Goal: Information Seeking & Learning: Learn about a topic

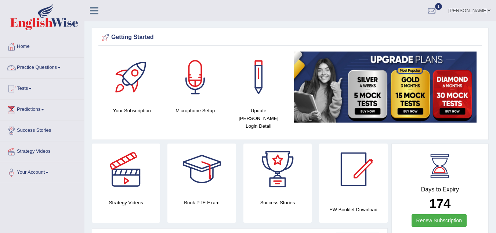
click at [51, 66] on link "Practice Questions" at bounding box center [42, 66] width 84 height 18
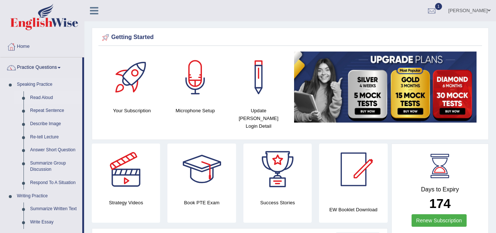
click at [42, 97] on link "Read Aloud" at bounding box center [54, 97] width 55 height 13
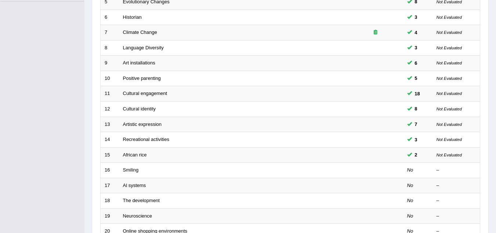
scroll to position [182, 0]
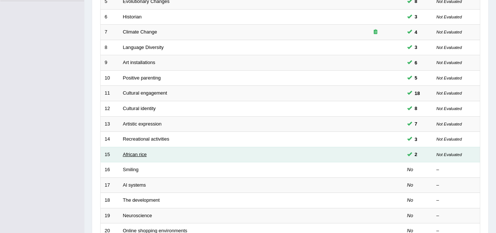
click at [129, 155] on link "African rice" at bounding box center [135, 154] width 24 height 6
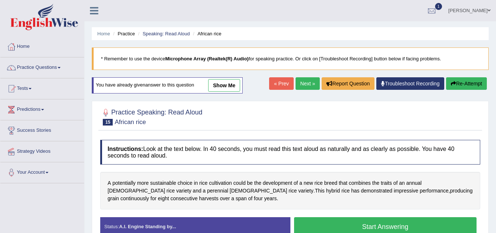
click at [346, 223] on button "Start Answering" at bounding box center [385, 226] width 183 height 19
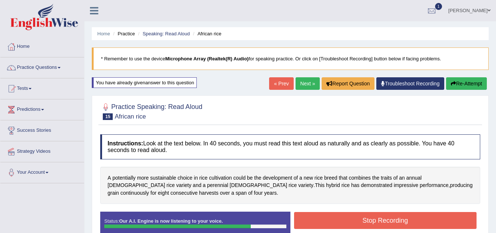
click at [346, 223] on button "Stop Recording" at bounding box center [385, 220] width 183 height 17
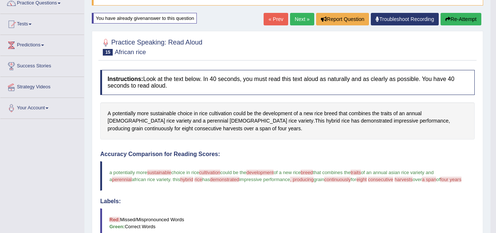
scroll to position [64, 0]
click at [452, 22] on button "Re-Attempt" at bounding box center [461, 19] width 41 height 12
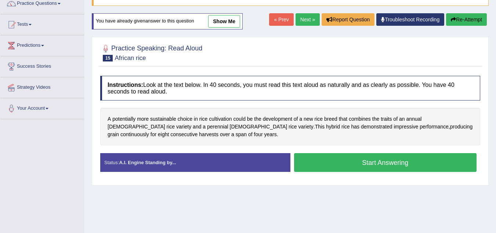
click at [367, 159] on button "Start Answering" at bounding box center [385, 162] width 183 height 19
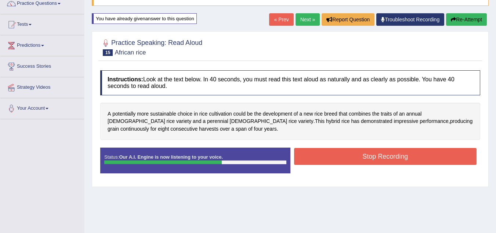
click at [367, 159] on button "Stop Recording" at bounding box center [385, 156] width 183 height 17
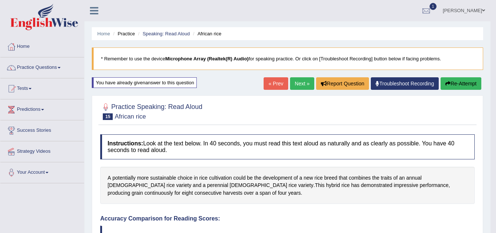
click at [465, 86] on button "Re-Attempt" at bounding box center [461, 83] width 41 height 12
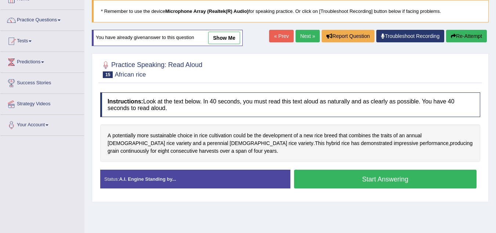
scroll to position [64, 0]
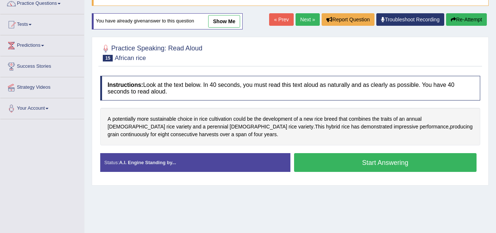
click at [400, 160] on button "Start Answering" at bounding box center [385, 162] width 183 height 19
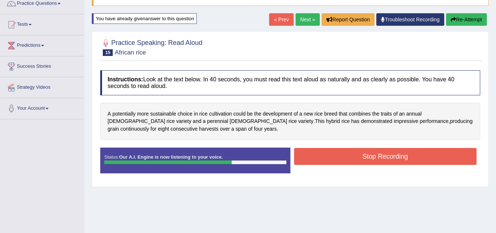
click at [400, 160] on button "Stop Recording" at bounding box center [385, 156] width 183 height 17
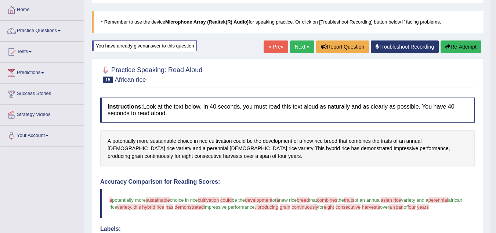
scroll to position [36, 0]
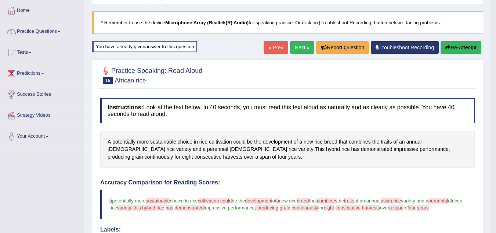
click at [305, 45] on link "Next »" at bounding box center [302, 47] width 24 height 12
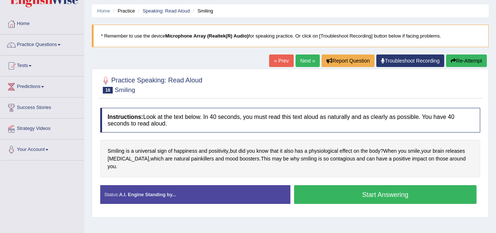
scroll to position [23, 0]
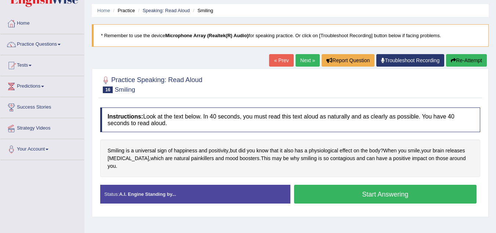
click at [305, 45] on blockquote "* Remember to use the device Microphone Array (Realtek(R) Audio) for speaking p…" at bounding box center [290, 35] width 397 height 22
drag, startPoint x: 0, startPoint y: 0, endPoint x: 329, endPoint y: 98, distance: 343.8
click at [329, 98] on div "Home Practice Speaking: Read Aloud Smiling * Remember to use the device Microph…" at bounding box center [290, 160] width 412 height 367
click at [363, 188] on button "Start Answering" at bounding box center [385, 193] width 183 height 19
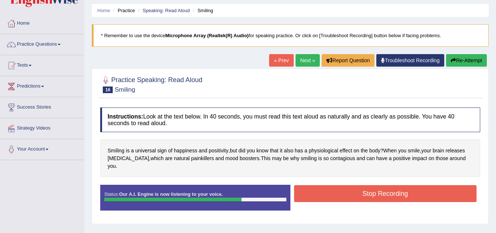
click at [363, 188] on button "Stop Recording" at bounding box center [385, 193] width 183 height 17
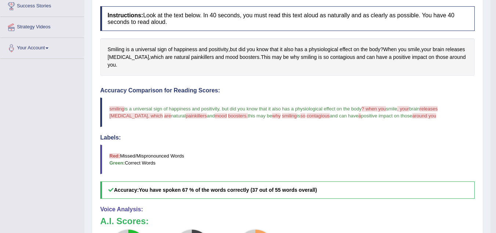
scroll to position [123, 0]
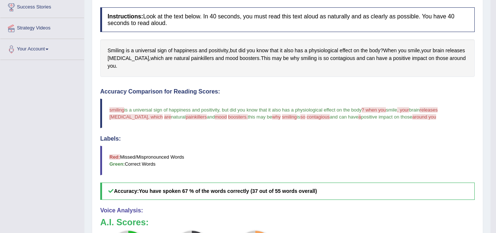
click at [363, 188] on h5 "Accuracy: You have spoken 67 % of the words correctly (37 out of 55 words overa…" at bounding box center [287, 190] width 375 height 17
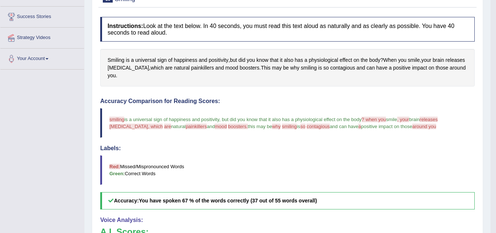
scroll to position [113, 0]
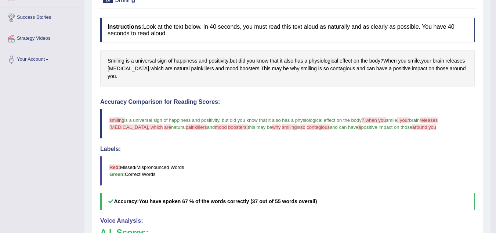
click at [363, 188] on div "Accuracy Comparison for Reading Scores: smiling similing is a universal sign of…" at bounding box center [287, 153] width 375 height 111
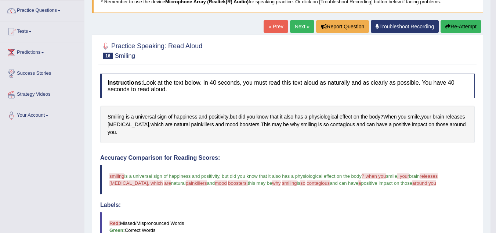
scroll to position [55, 0]
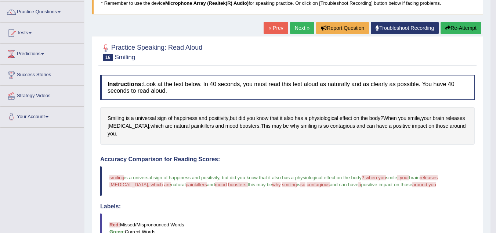
click at [458, 26] on button "Re-Attempt" at bounding box center [461, 28] width 41 height 12
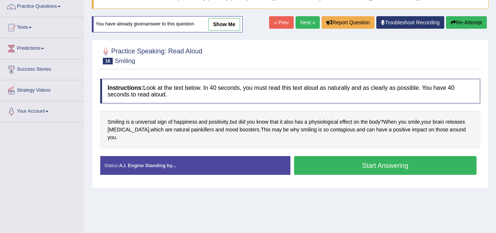
click at [374, 156] on button "Start Answering" at bounding box center [385, 165] width 183 height 19
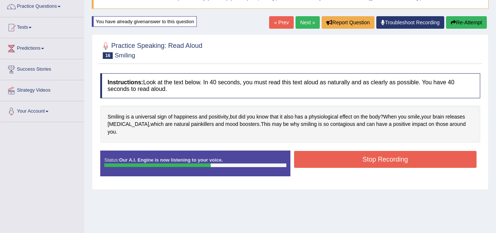
click at [374, 154] on button "Stop Recording" at bounding box center [385, 159] width 183 height 17
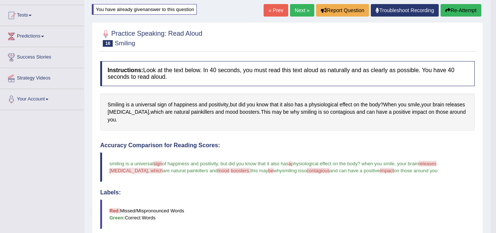
scroll to position [71, 0]
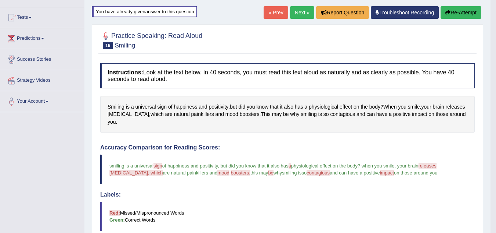
click at [452, 11] on button "Re-Attempt" at bounding box center [461, 12] width 41 height 12
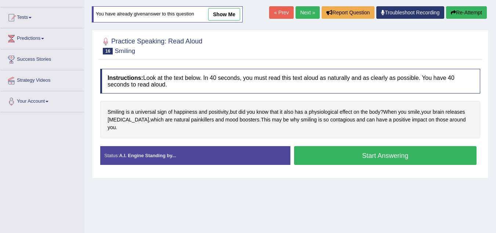
scroll to position [50, 0]
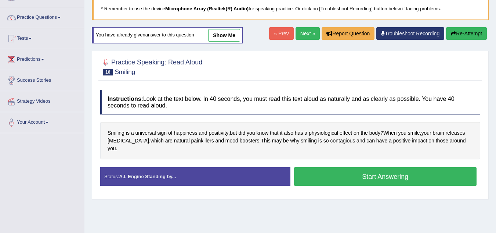
click at [307, 35] on link "Next »" at bounding box center [308, 33] width 24 height 12
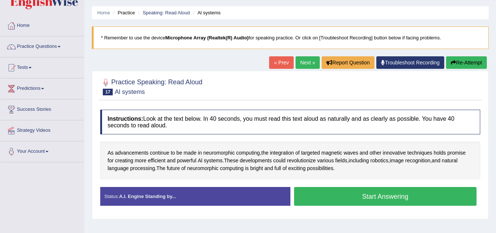
scroll to position [21, 0]
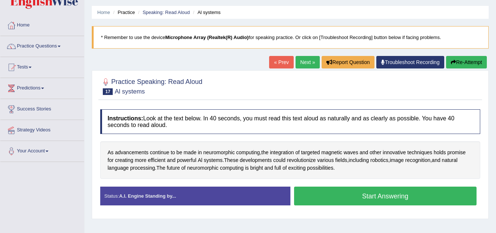
click at [361, 195] on button "Start Answering" at bounding box center [385, 195] width 183 height 19
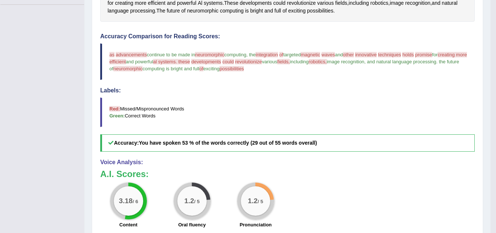
scroll to position [177, 0]
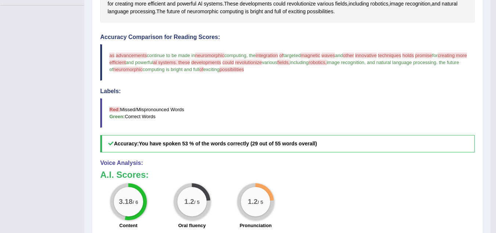
click at [361, 195] on div "3.18 / 6 Content 1.2 / 5 Oral fluency 1.2 / 5 Pronunciation" at bounding box center [288, 206] width 382 height 47
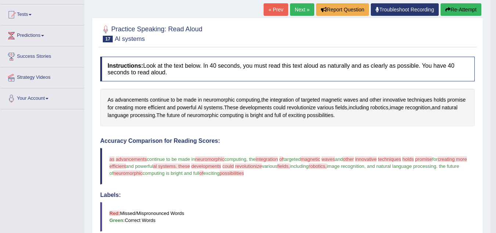
scroll to position [73, 0]
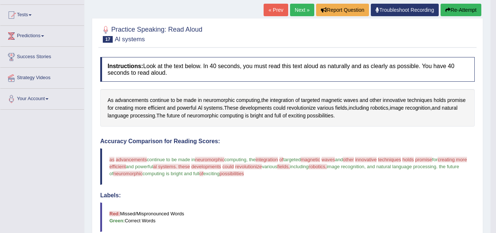
click at [458, 12] on button "Re-Attempt" at bounding box center [461, 10] width 41 height 12
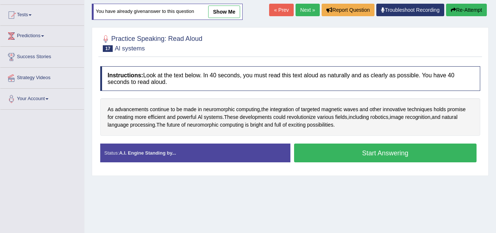
click at [361, 153] on button "Start Answering" at bounding box center [385, 152] width 183 height 19
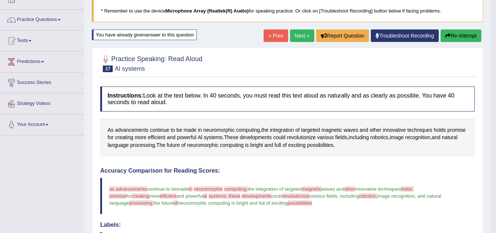
scroll to position [48, 0]
click at [457, 33] on button "Re-Attempt" at bounding box center [461, 35] width 41 height 12
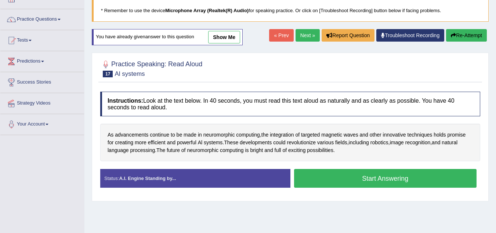
click at [379, 180] on button "Start Answering" at bounding box center [385, 178] width 183 height 19
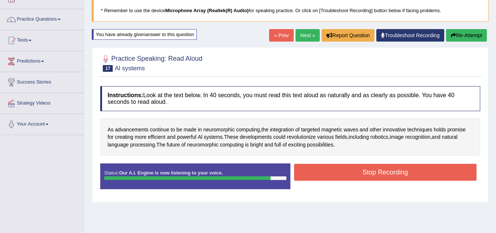
click at [378, 174] on button "Stop Recording" at bounding box center [385, 171] width 183 height 17
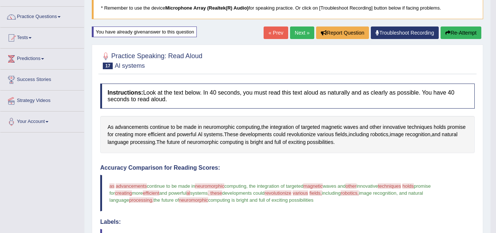
scroll to position [50, 0]
click at [454, 33] on button "Re-Attempt" at bounding box center [461, 33] width 41 height 12
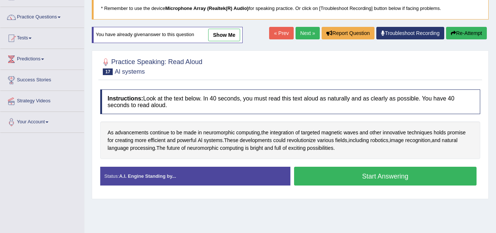
click at [379, 175] on button "Start Answering" at bounding box center [385, 175] width 183 height 19
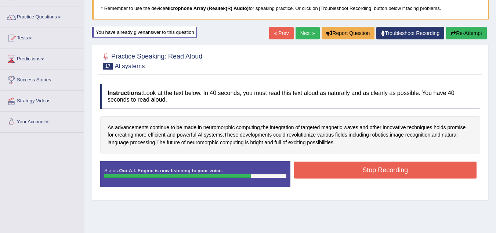
click at [379, 175] on button "Stop Recording" at bounding box center [385, 169] width 183 height 17
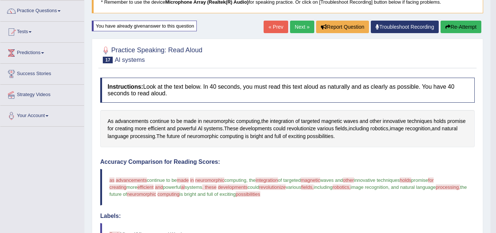
scroll to position [54, 0]
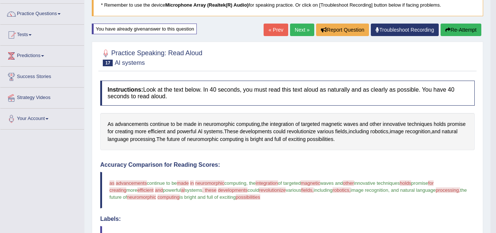
click at [468, 30] on button "Re-Attempt" at bounding box center [461, 30] width 41 height 12
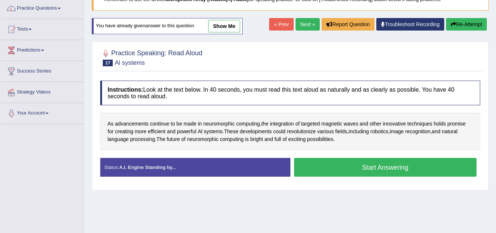
click at [393, 169] on button "Start Answering" at bounding box center [385, 167] width 183 height 19
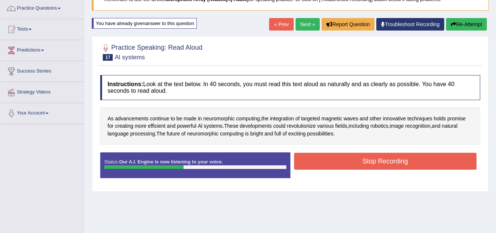
click at [447, 163] on button "Stop Recording" at bounding box center [385, 160] width 183 height 17
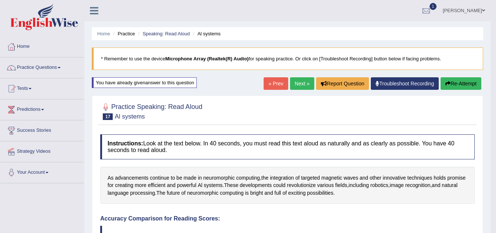
click at [300, 82] on link "Next »" at bounding box center [302, 83] width 24 height 12
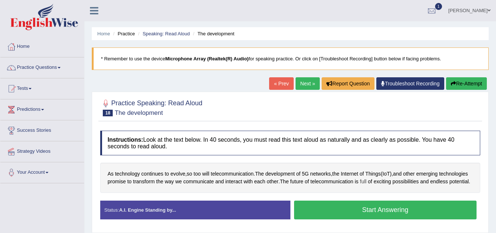
click at [367, 182] on span "full" at bounding box center [363, 181] width 7 height 8
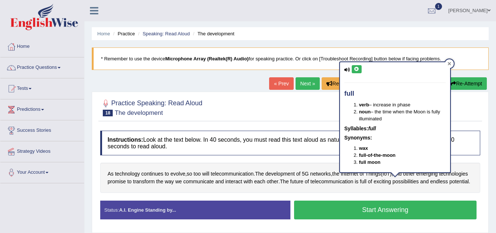
click at [448, 63] on icon at bounding box center [450, 64] width 4 height 4
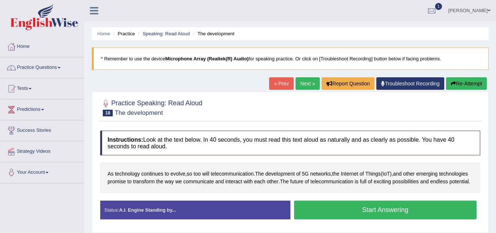
click at [388, 216] on button "Start Answering" at bounding box center [385, 209] width 183 height 19
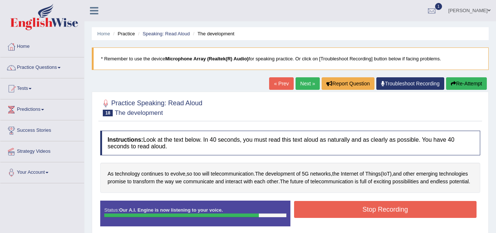
click at [388, 216] on button "Stop Recording" at bounding box center [385, 209] width 183 height 17
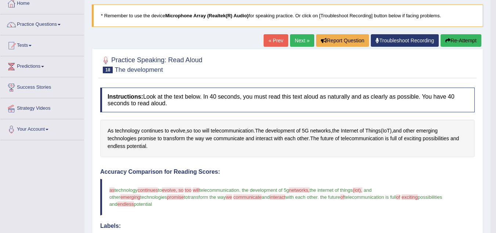
scroll to position [43, 0]
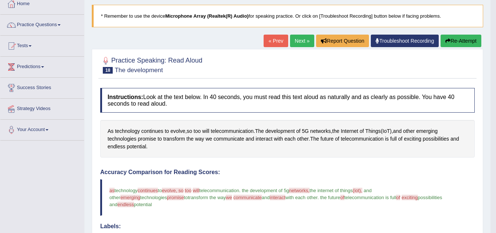
click at [461, 41] on button "Re-Attempt" at bounding box center [461, 41] width 41 height 12
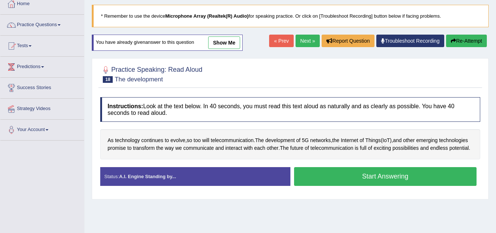
click at [374, 182] on button "Start Answering" at bounding box center [385, 176] width 183 height 19
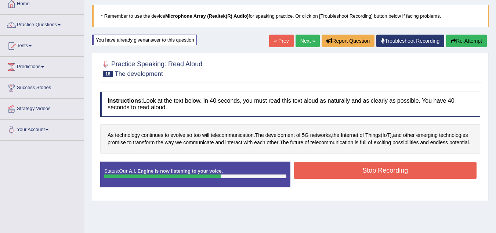
click at [374, 179] on button "Stop Recording" at bounding box center [385, 170] width 183 height 17
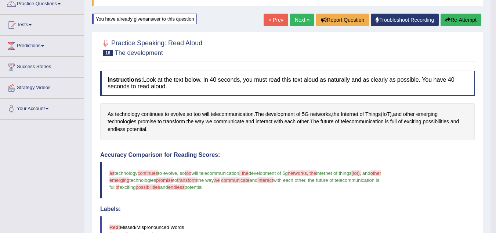
scroll to position [63, 0]
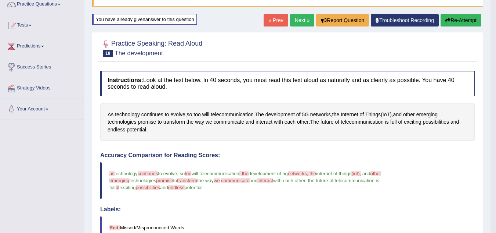
click at [457, 18] on button "Re-Attempt" at bounding box center [461, 20] width 41 height 12
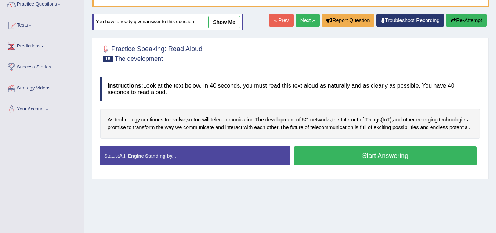
click at [378, 163] on button "Start Answering" at bounding box center [385, 155] width 183 height 19
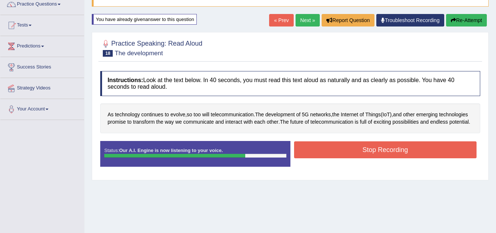
click at [378, 158] on button "Stop Recording" at bounding box center [385, 149] width 183 height 17
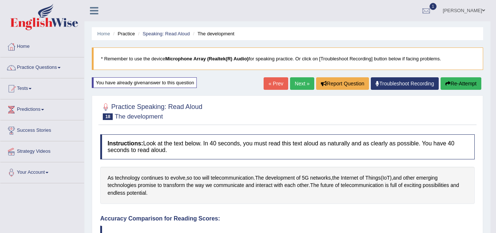
click at [445, 87] on button "Re-Attempt" at bounding box center [461, 83] width 41 height 12
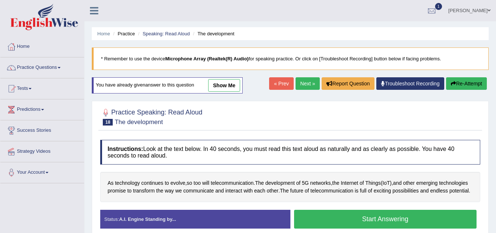
click at [353, 225] on button "Start Answering" at bounding box center [385, 218] width 183 height 19
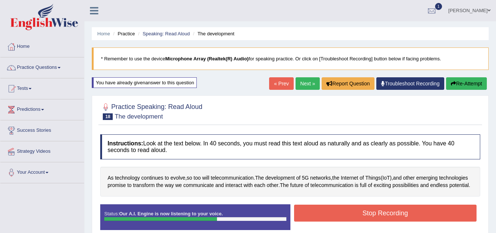
click at [353, 221] on button "Stop Recording" at bounding box center [385, 212] width 183 height 17
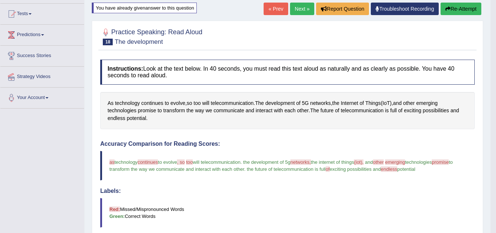
scroll to position [65, 0]
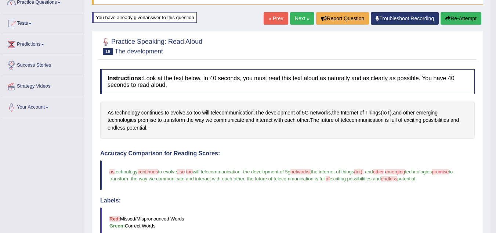
click at [453, 18] on button "Re-Attempt" at bounding box center [461, 18] width 41 height 12
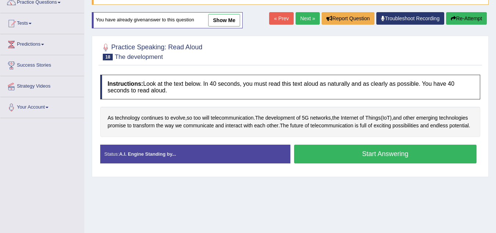
click at [385, 163] on button "Start Answering" at bounding box center [385, 153] width 183 height 19
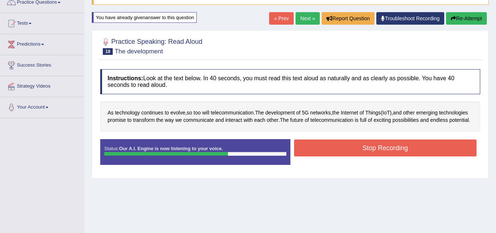
click at [385, 150] on button "Stop Recording" at bounding box center [385, 147] width 183 height 17
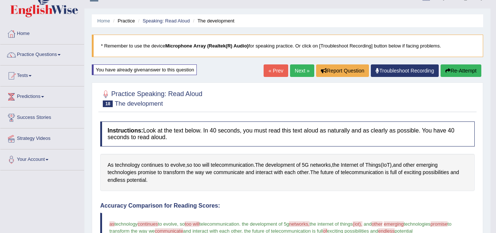
scroll to position [11, 0]
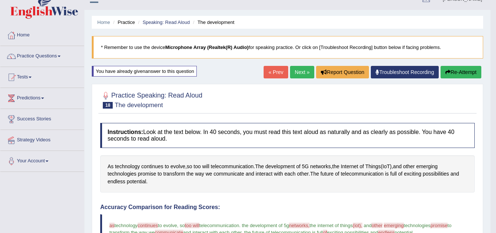
click at [300, 72] on link "Next »" at bounding box center [302, 72] width 24 height 12
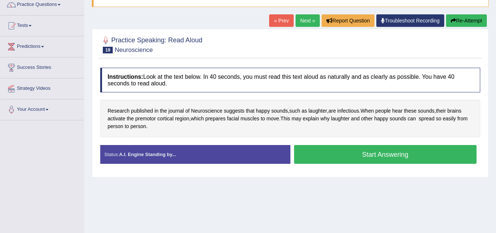
scroll to position [63, 0]
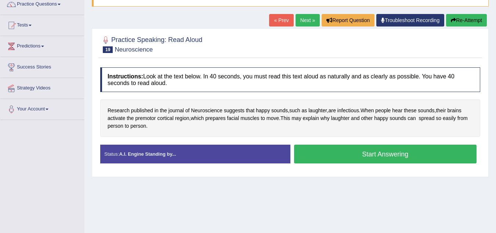
click at [379, 159] on button "Start Answering" at bounding box center [385, 153] width 183 height 19
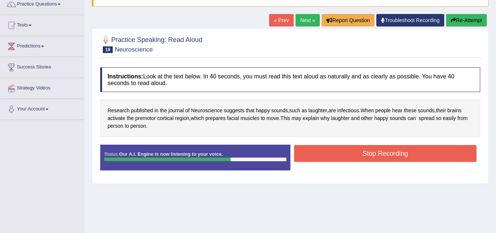
click at [379, 159] on button "Stop Recording" at bounding box center [385, 153] width 183 height 17
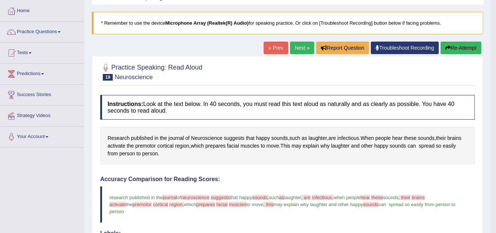
scroll to position [32, 0]
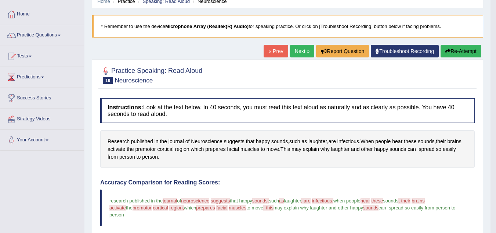
click at [461, 52] on button "Re-Attempt" at bounding box center [461, 51] width 41 height 12
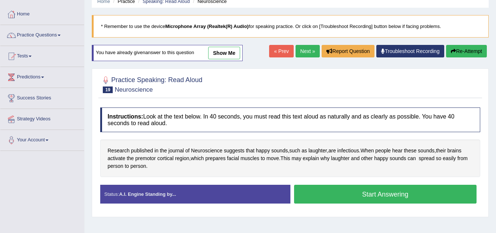
click at [366, 197] on button "Start Answering" at bounding box center [385, 193] width 183 height 19
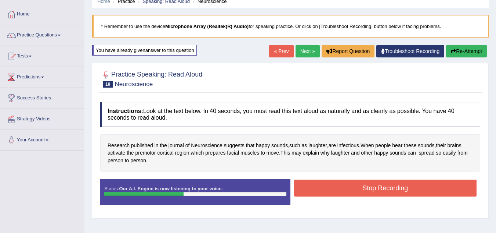
click at [444, 188] on button "Stop Recording" at bounding box center [385, 187] width 183 height 17
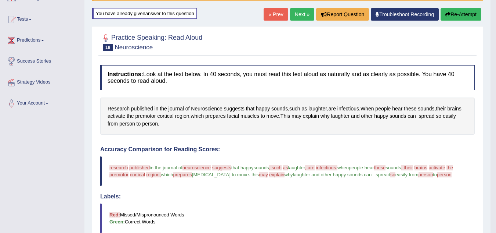
scroll to position [67, 0]
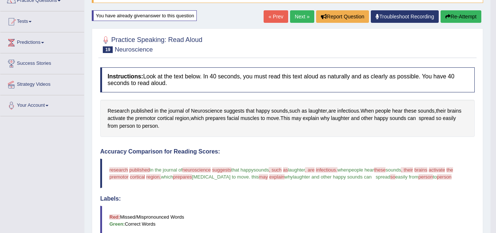
click at [467, 11] on button "Re-Attempt" at bounding box center [461, 16] width 41 height 12
click at [468, 20] on button "Re-Attempt" at bounding box center [461, 16] width 41 height 12
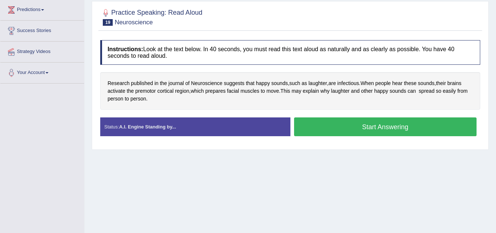
scroll to position [100, 0]
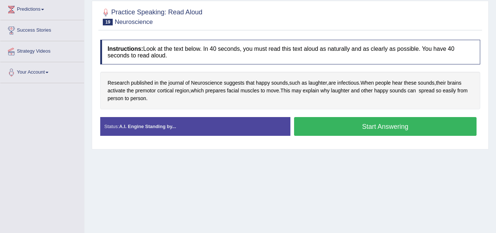
click at [404, 131] on button "Start Answering" at bounding box center [385, 126] width 183 height 19
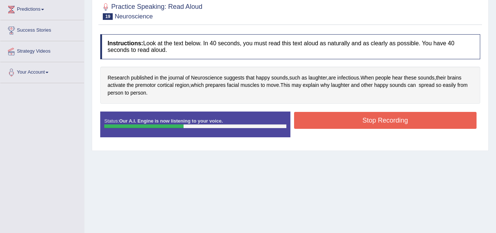
click at [466, 121] on button "Stop Recording" at bounding box center [385, 120] width 183 height 17
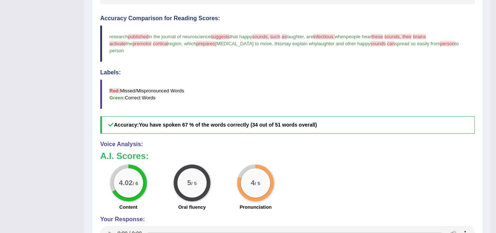
scroll to position [205, 0]
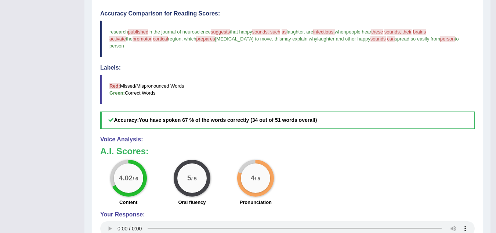
click at [422, 159] on div "4.02 / 6 Content 5 / 5 Oral fluency 4 / 5 Pronunciation" at bounding box center [288, 182] width 382 height 47
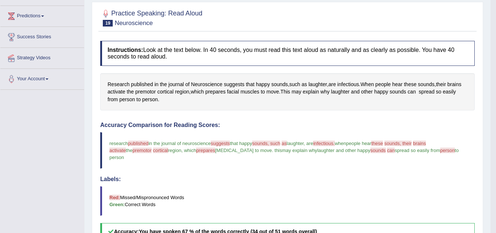
scroll to position [93, 0]
click at [451, 125] on h4 "Accuracy Comparison for Reading Scores:" at bounding box center [287, 125] width 375 height 7
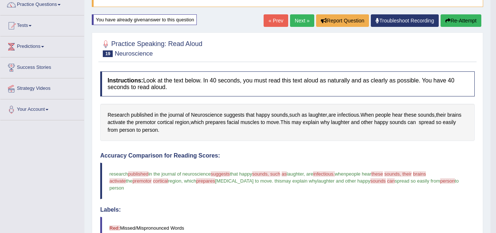
scroll to position [56, 0]
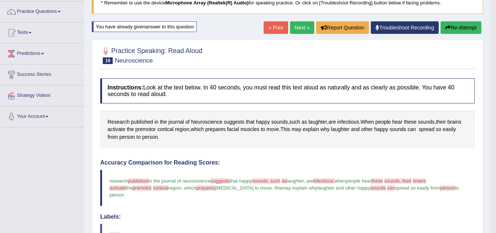
click at [465, 26] on button "Re-Attempt" at bounding box center [461, 27] width 41 height 12
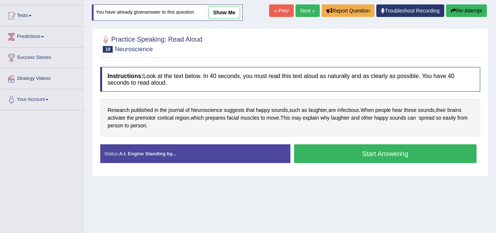
scroll to position [75, 0]
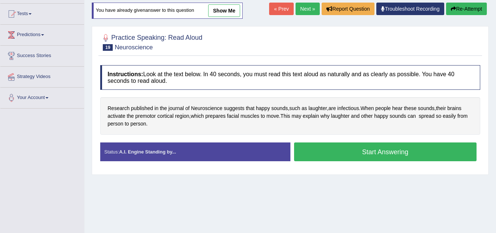
click at [386, 147] on button "Start Answering" at bounding box center [385, 151] width 183 height 19
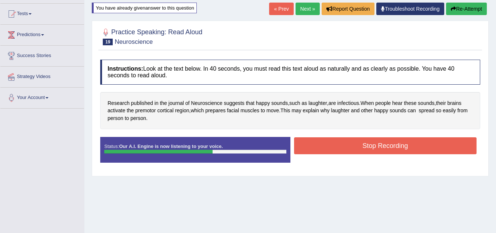
click at [386, 147] on button "Stop Recording" at bounding box center [385, 145] width 183 height 17
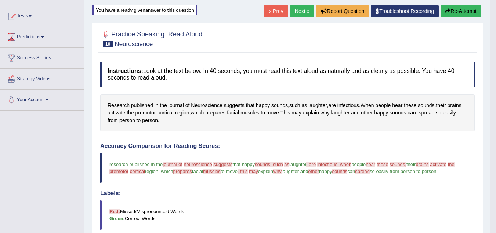
scroll to position [61, 0]
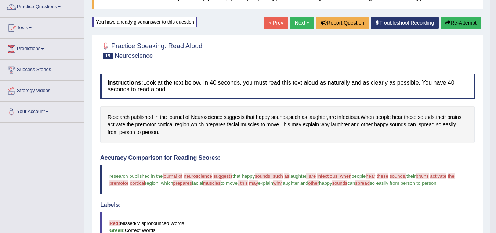
click at [456, 23] on button "Re-Attempt" at bounding box center [461, 23] width 41 height 12
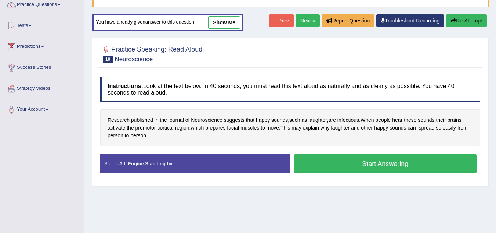
click at [366, 162] on button "Start Answering" at bounding box center [385, 163] width 183 height 19
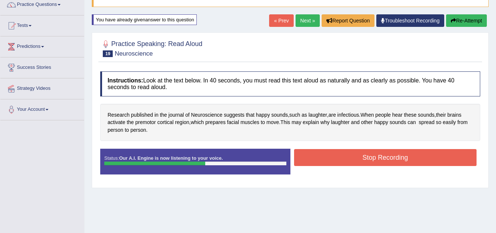
click at [366, 162] on button "Stop Recording" at bounding box center [385, 157] width 183 height 17
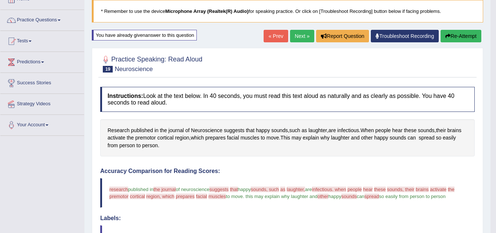
scroll to position [47, 0]
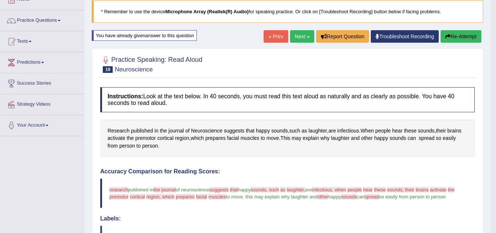
click at [450, 32] on button "Re-Attempt" at bounding box center [461, 36] width 41 height 12
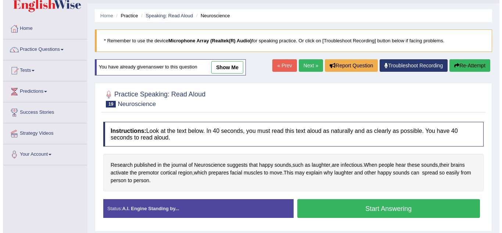
scroll to position [18, 0]
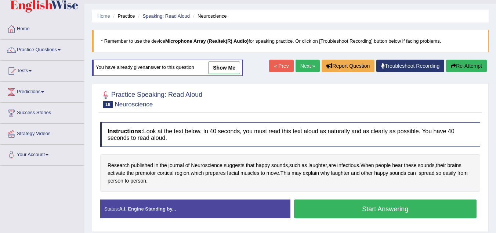
click at [372, 207] on button "Start Answering" at bounding box center [385, 208] width 183 height 19
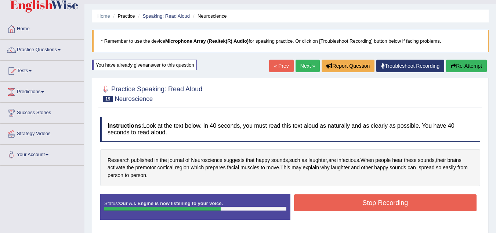
click at [372, 207] on button "Stop Recording" at bounding box center [385, 202] width 183 height 17
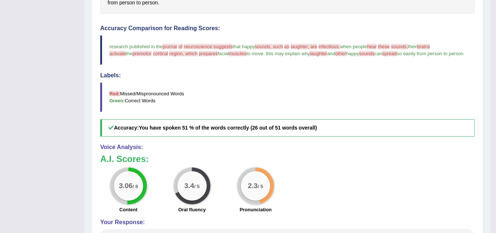
scroll to position [192, 0]
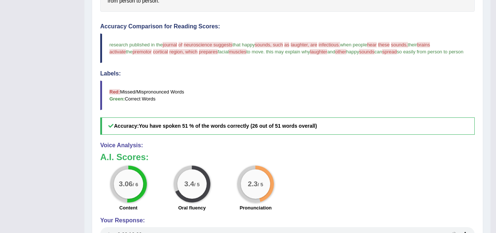
click at [372, 207] on div "3.06 / 6 Content 3.4 / 5 Oral fluency 2.3 / 5 Pronunciation" at bounding box center [288, 188] width 382 height 47
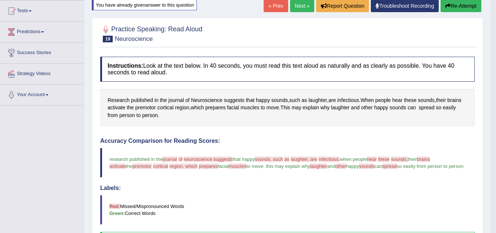
scroll to position [0, 0]
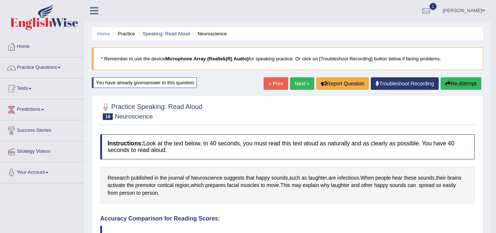
click at [294, 85] on link "Next »" at bounding box center [302, 83] width 24 height 12
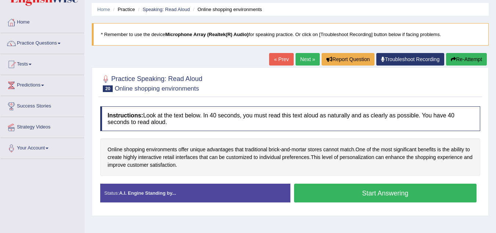
scroll to position [25, 0]
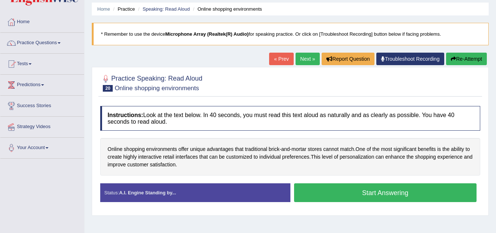
click at [294, 85] on div at bounding box center [290, 82] width 380 height 22
click at [345, 193] on button "Start Answering" at bounding box center [385, 192] width 183 height 19
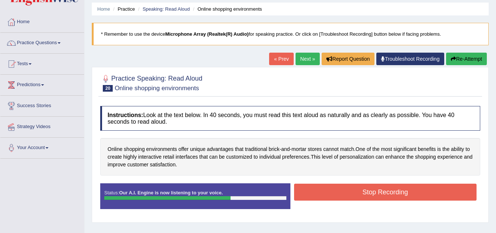
click at [345, 193] on button "Stop Recording" at bounding box center [385, 191] width 183 height 17
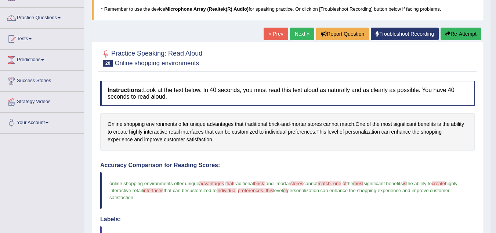
scroll to position [49, 0]
click at [458, 30] on button "Re-Attempt" at bounding box center [461, 34] width 41 height 12
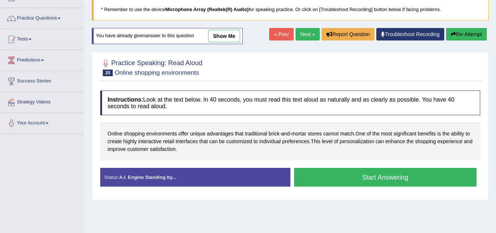
click at [369, 179] on button "Start Answering" at bounding box center [385, 176] width 183 height 19
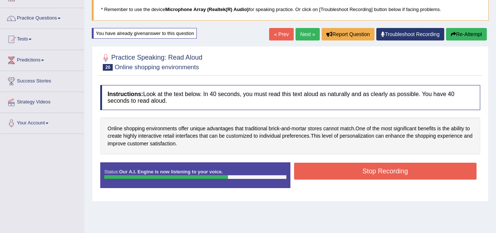
click at [369, 179] on button "Stop Recording" at bounding box center [385, 170] width 183 height 17
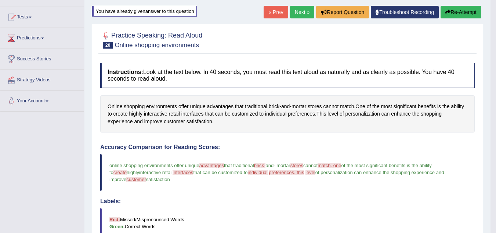
scroll to position [44, 0]
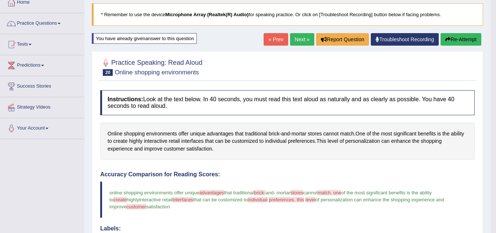
click at [454, 39] on button "Re-Attempt" at bounding box center [461, 39] width 41 height 12
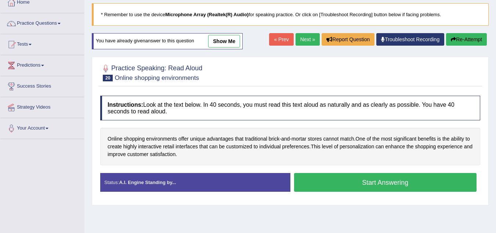
click at [383, 184] on button "Start Answering" at bounding box center [385, 182] width 183 height 19
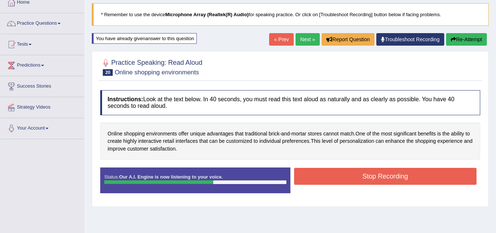
click at [383, 184] on button "Stop Recording" at bounding box center [385, 175] width 183 height 17
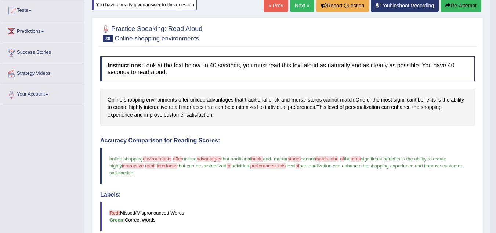
scroll to position [77, 0]
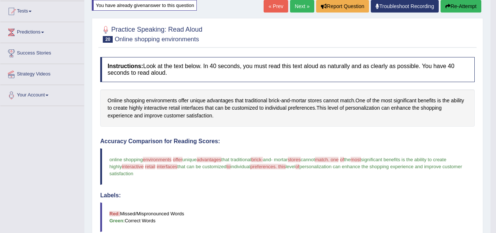
click at [457, 6] on button "Re-Attempt" at bounding box center [461, 6] width 41 height 12
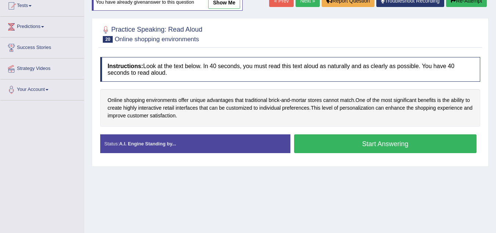
click at [373, 141] on button "Start Answering" at bounding box center [385, 143] width 183 height 19
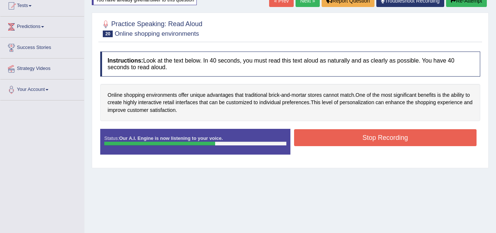
click at [373, 141] on button "Stop Recording" at bounding box center [385, 137] width 183 height 17
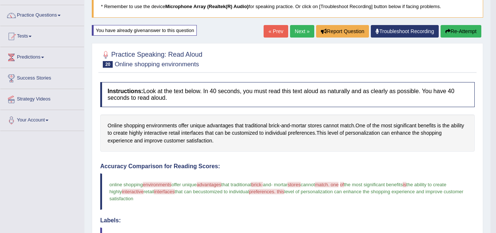
scroll to position [51, 0]
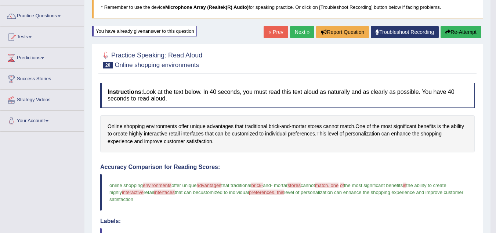
click at [464, 31] on button "Re-Attempt" at bounding box center [461, 32] width 41 height 12
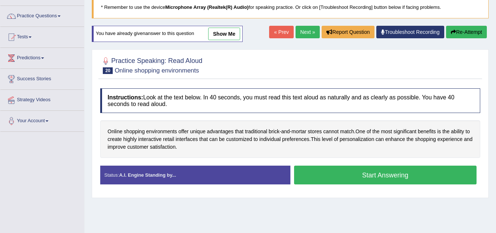
click at [402, 177] on button "Start Answering" at bounding box center [385, 174] width 183 height 19
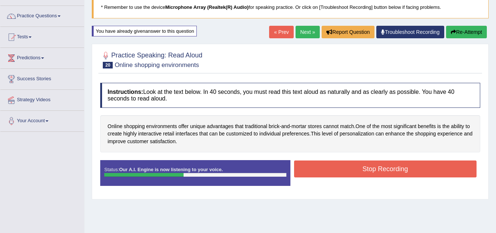
click at [398, 169] on button "Stop Recording" at bounding box center [385, 168] width 183 height 17
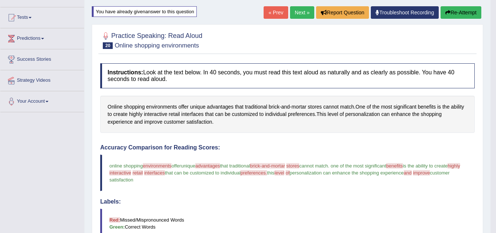
scroll to position [21, 0]
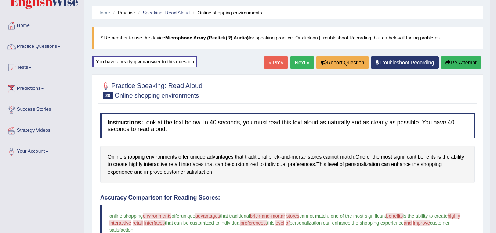
click at [464, 61] on button "Re-Attempt" at bounding box center [461, 62] width 41 height 12
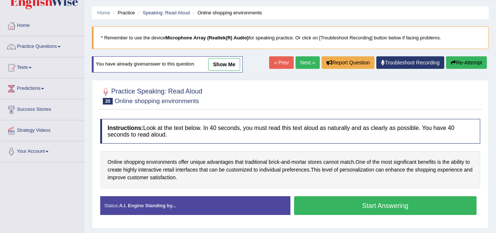
click at [407, 201] on button "Start Answering" at bounding box center [385, 205] width 183 height 19
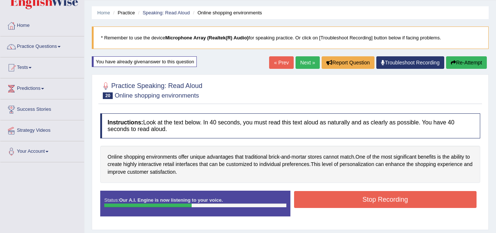
click at [406, 201] on button "Stop Recording" at bounding box center [385, 199] width 183 height 17
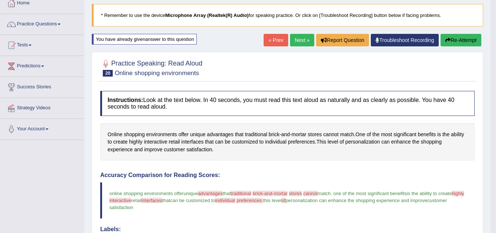
scroll to position [43, 0]
click at [459, 39] on button "Re-Attempt" at bounding box center [461, 40] width 41 height 12
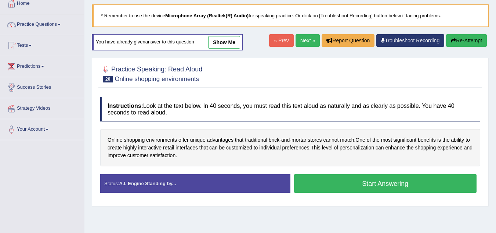
click at [389, 184] on button "Start Answering" at bounding box center [385, 183] width 183 height 19
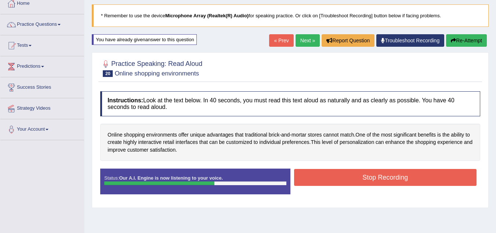
click at [389, 184] on button "Stop Recording" at bounding box center [385, 177] width 183 height 17
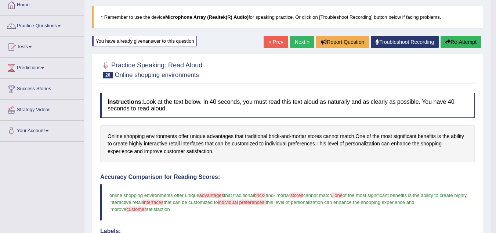
scroll to position [39, 0]
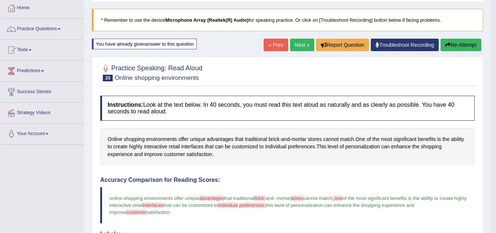
click at [471, 42] on button "Re-Attempt" at bounding box center [461, 45] width 41 height 12
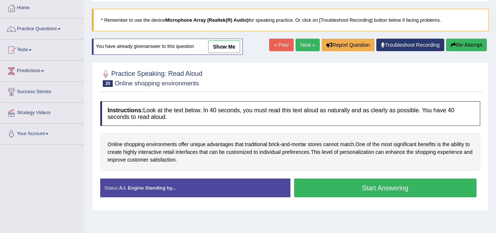
click at [416, 187] on button "Start Answering" at bounding box center [385, 187] width 183 height 19
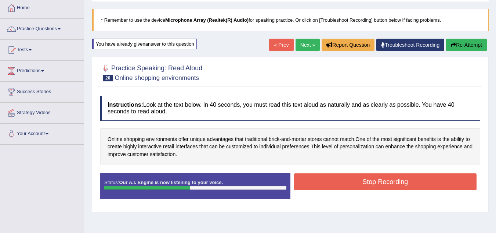
click at [448, 184] on button "Stop Recording" at bounding box center [385, 181] width 183 height 17
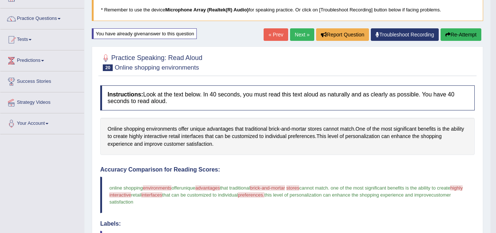
scroll to position [47, 0]
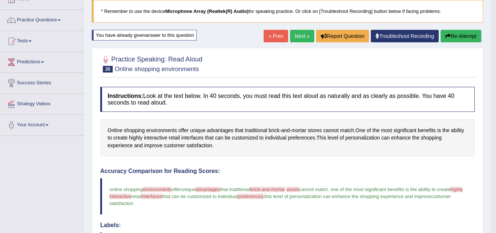
click at [468, 35] on button "Re-Attempt" at bounding box center [461, 36] width 41 height 12
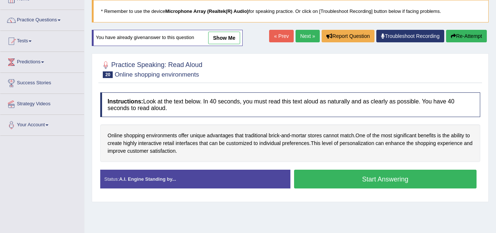
click at [393, 179] on button "Start Answering" at bounding box center [385, 178] width 183 height 19
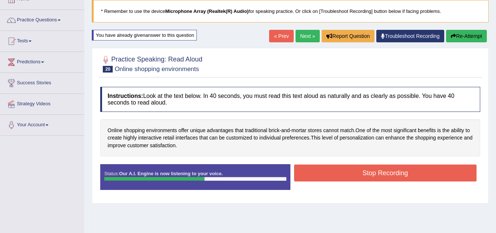
click at [393, 179] on button "Stop Recording" at bounding box center [385, 172] width 183 height 17
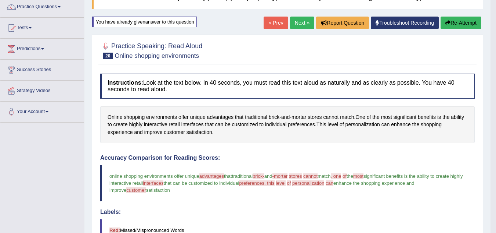
scroll to position [59, 0]
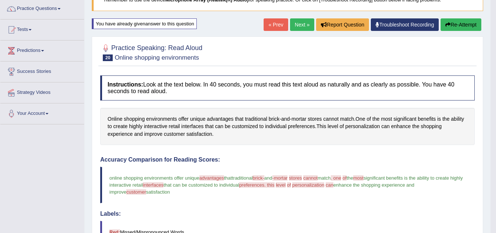
click at [467, 20] on button "Re-Attempt" at bounding box center [461, 24] width 41 height 12
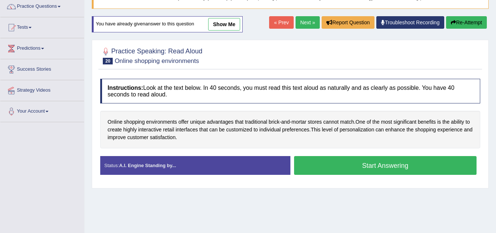
click at [384, 162] on button "Start Answering" at bounding box center [385, 165] width 183 height 19
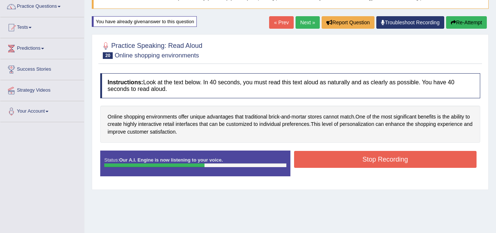
click at [384, 162] on button "Stop Recording" at bounding box center [385, 159] width 183 height 17
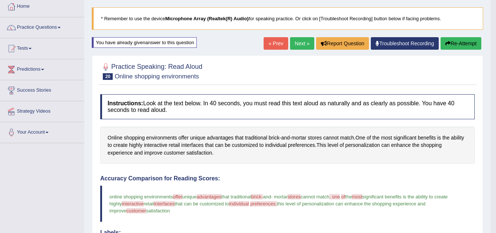
scroll to position [40, 0]
click at [455, 47] on button "Re-Attempt" at bounding box center [461, 43] width 41 height 12
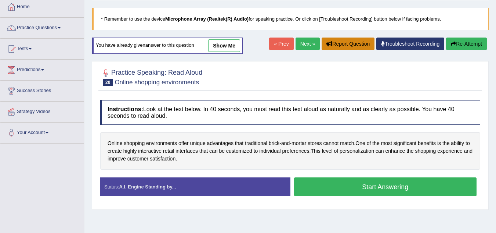
scroll to position [40, 0]
click at [308, 44] on link "Next »" at bounding box center [308, 43] width 24 height 12
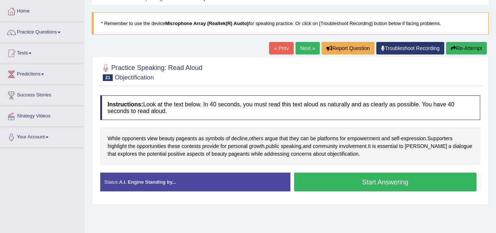
scroll to position [39, 0]
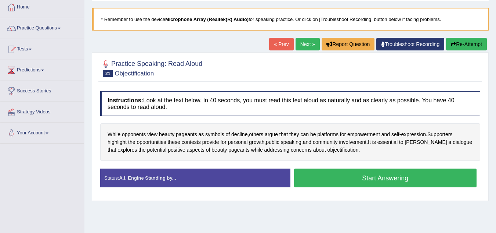
click at [377, 177] on button "Start Answering" at bounding box center [385, 177] width 183 height 19
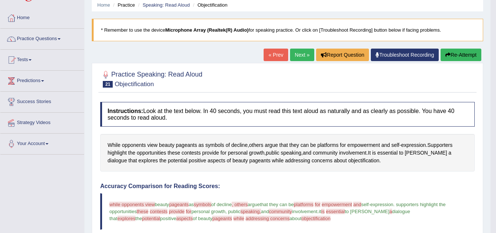
scroll to position [0, 0]
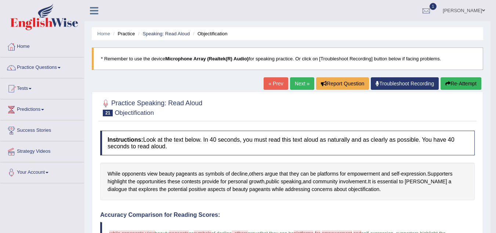
click at [466, 82] on button "Re-Attempt" at bounding box center [461, 83] width 41 height 12
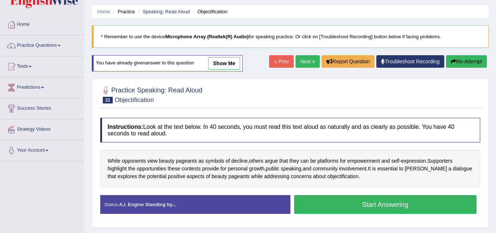
scroll to position [38, 0]
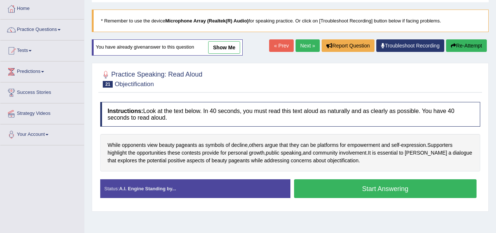
click at [426, 190] on button "Start Answering" at bounding box center [385, 188] width 183 height 19
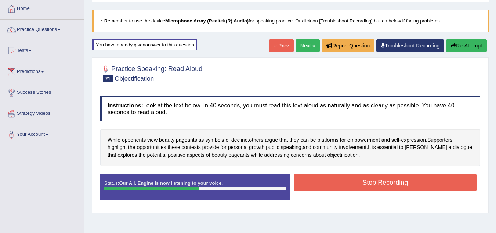
click at [460, 182] on button "Stop Recording" at bounding box center [385, 182] width 183 height 17
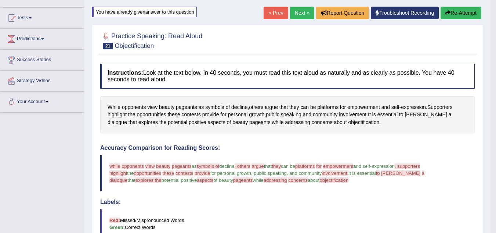
scroll to position [31, 0]
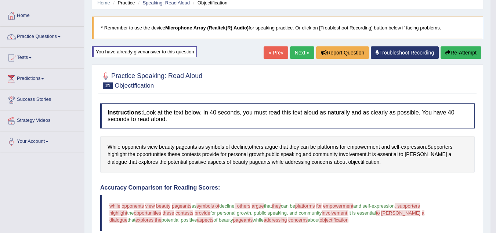
click at [469, 51] on button "Re-Attempt" at bounding box center [461, 52] width 41 height 12
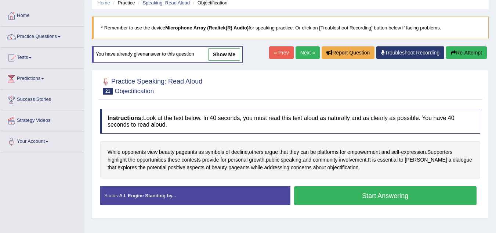
click at [439, 196] on button "Start Answering" at bounding box center [385, 195] width 183 height 19
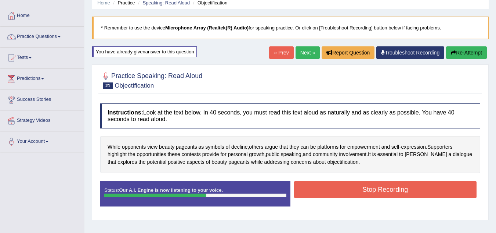
click at [460, 190] on button "Stop Recording" at bounding box center [385, 189] width 183 height 17
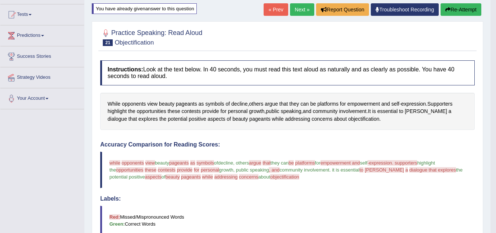
scroll to position [57, 0]
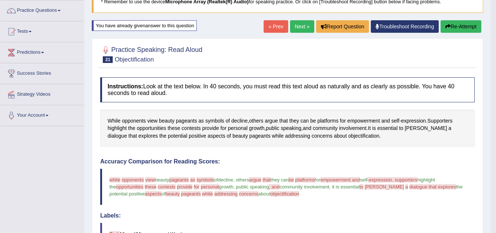
click at [457, 25] on button "Re-Attempt" at bounding box center [461, 26] width 41 height 12
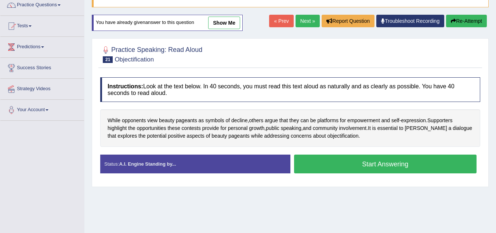
click at [363, 160] on button "Start Answering" at bounding box center [385, 163] width 183 height 19
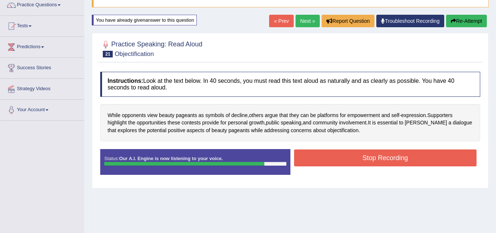
click at [363, 160] on button "Stop Recording" at bounding box center [385, 157] width 183 height 17
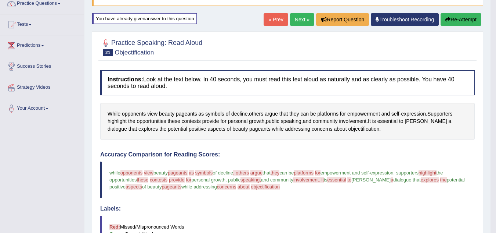
scroll to position [62, 0]
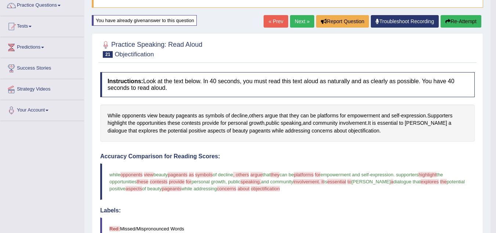
click at [469, 23] on button "Re-Attempt" at bounding box center [461, 21] width 41 height 12
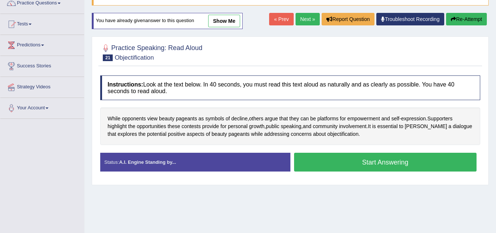
scroll to position [64, 0]
click at [394, 166] on button "Start Answering" at bounding box center [385, 161] width 183 height 19
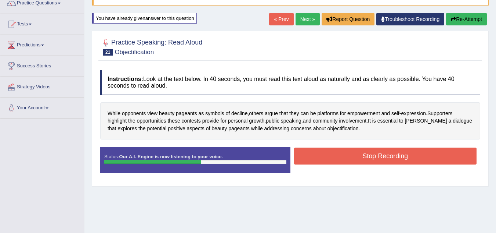
click at [404, 157] on button "Stop Recording" at bounding box center [385, 155] width 183 height 17
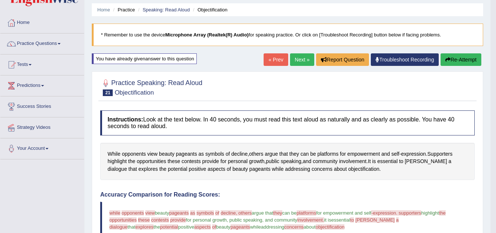
scroll to position [24, 0]
click at [454, 57] on button "Re-Attempt" at bounding box center [461, 60] width 41 height 12
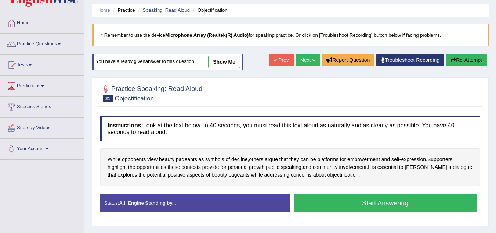
click at [354, 204] on button "Start Answering" at bounding box center [385, 202] width 183 height 19
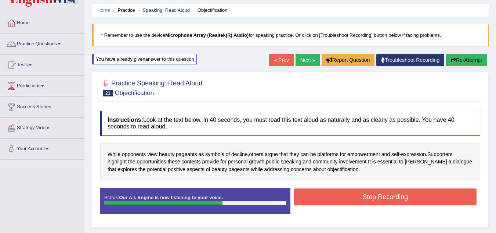
click at [354, 204] on button "Stop Recording" at bounding box center [385, 196] width 183 height 17
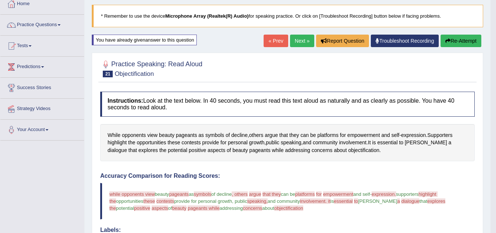
scroll to position [19, 0]
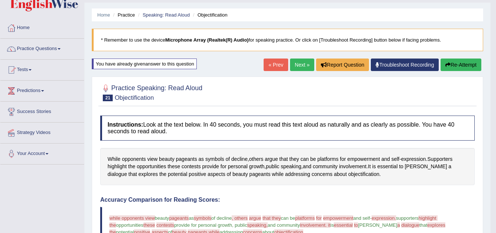
click at [306, 61] on link "Next »" at bounding box center [302, 64] width 24 height 12
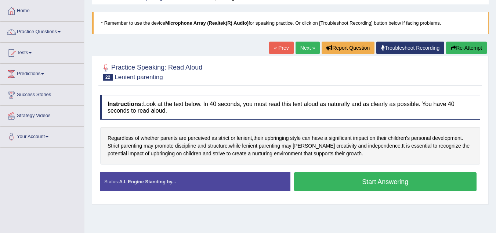
scroll to position [38, 0]
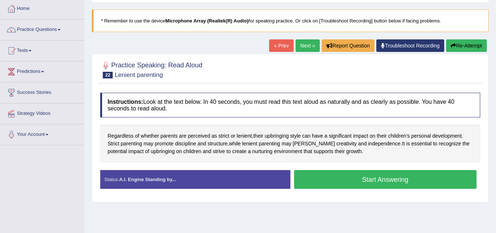
click at [370, 176] on button "Start Answering" at bounding box center [385, 179] width 183 height 19
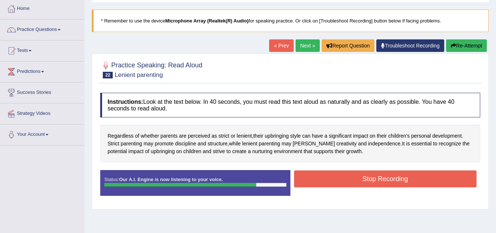
click at [370, 176] on button "Stop Recording" at bounding box center [385, 178] width 183 height 17
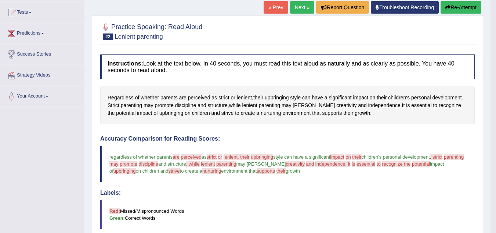
scroll to position [76, 0]
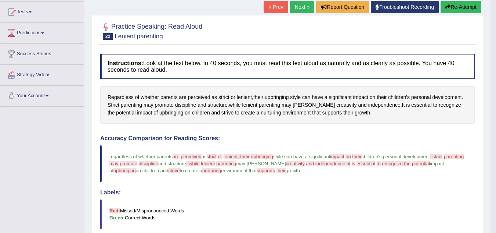
click at [448, 6] on icon "button" at bounding box center [448, 6] width 5 height 5
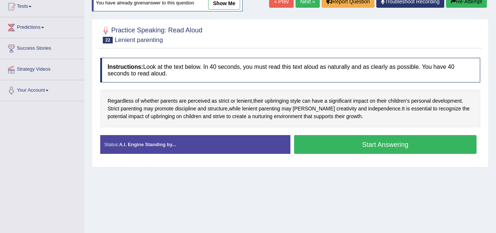
click at [372, 144] on button "Start Answering" at bounding box center [385, 144] width 183 height 19
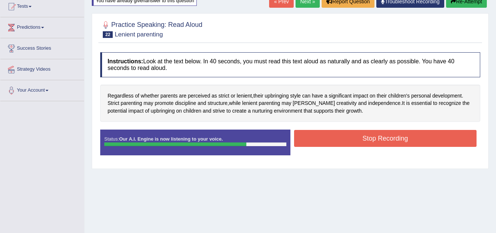
click at [372, 144] on button "Stop Recording" at bounding box center [385, 138] width 183 height 17
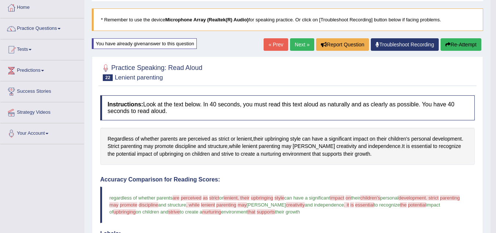
scroll to position [39, 0]
click at [296, 47] on link "Next »" at bounding box center [302, 45] width 24 height 12
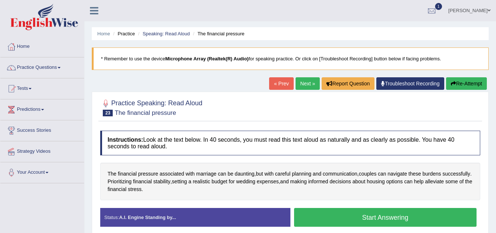
click at [361, 209] on button "Start Answering" at bounding box center [385, 217] width 183 height 19
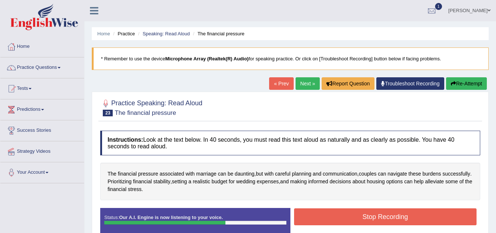
click at [361, 209] on button "Stop Recording" at bounding box center [385, 216] width 183 height 17
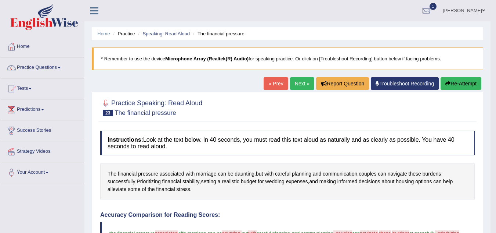
click at [467, 89] on button "Re-Attempt" at bounding box center [461, 83] width 41 height 12
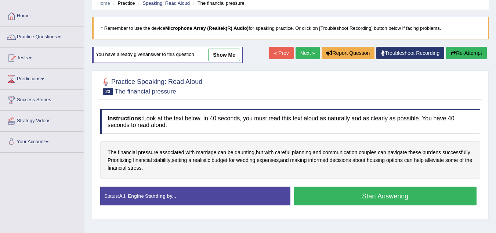
scroll to position [32, 0]
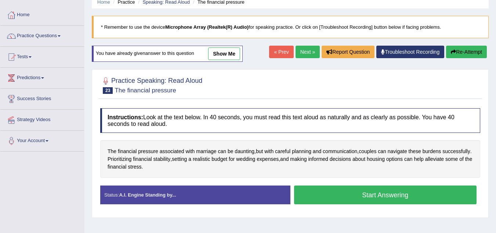
click at [448, 197] on button "Start Answering" at bounding box center [385, 194] width 183 height 19
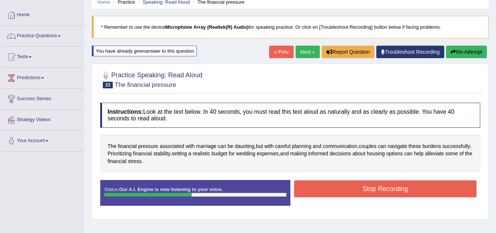
click at [460, 190] on button "Stop Recording" at bounding box center [385, 188] width 183 height 17
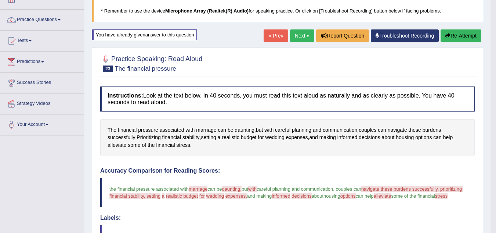
scroll to position [45, 0]
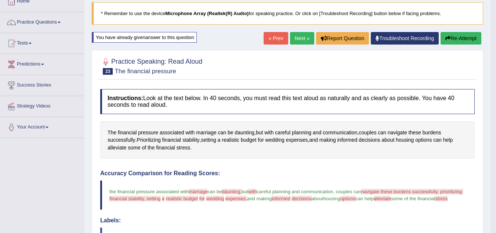
click at [468, 37] on button "Re-Attempt" at bounding box center [461, 38] width 41 height 12
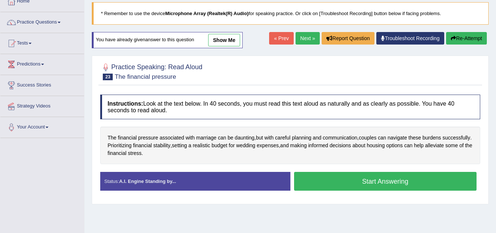
click at [453, 180] on button "Start Answering" at bounding box center [385, 181] width 183 height 19
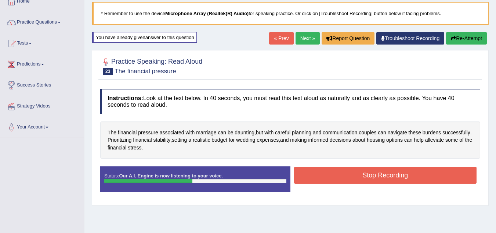
click at [455, 174] on button "Stop Recording" at bounding box center [385, 174] width 183 height 17
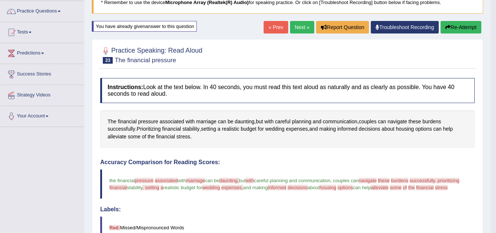
scroll to position [56, 0]
click at [452, 25] on button "Re-Attempt" at bounding box center [461, 27] width 41 height 12
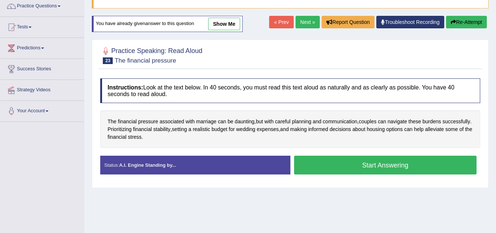
click at [360, 167] on button "Start Answering" at bounding box center [385, 164] width 183 height 19
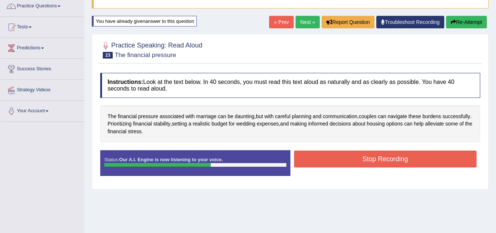
click at [360, 167] on button "Stop Recording" at bounding box center [385, 158] width 183 height 17
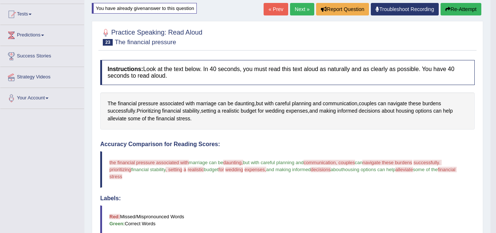
scroll to position [51, 0]
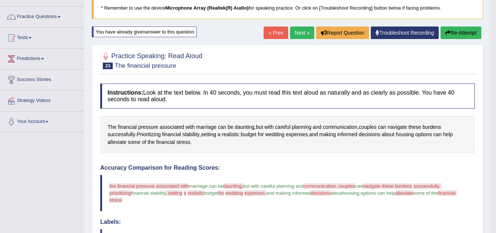
click at [451, 32] on button "Re-Attempt" at bounding box center [461, 32] width 41 height 12
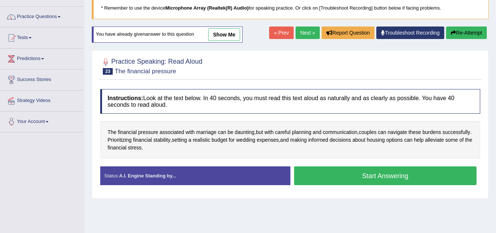
click at [375, 177] on button "Start Answering" at bounding box center [385, 175] width 183 height 19
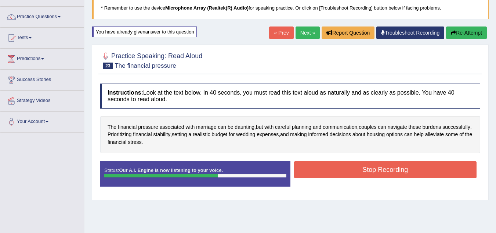
click at [375, 177] on button "Stop Recording" at bounding box center [385, 169] width 183 height 17
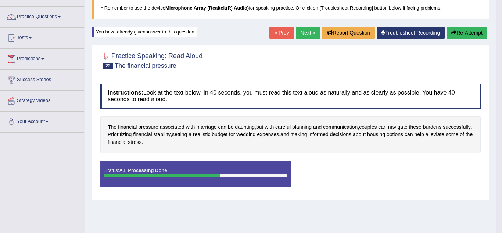
click at [375, 177] on div "Saving your answer..." at bounding box center [251, 116] width 502 height 233
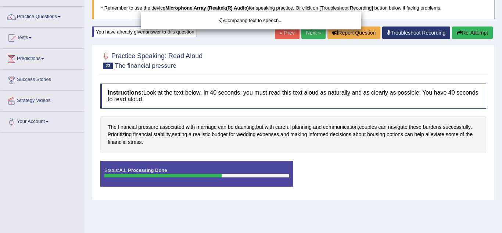
click at [375, 177] on div "Comparing text to speech..." at bounding box center [251, 116] width 502 height 233
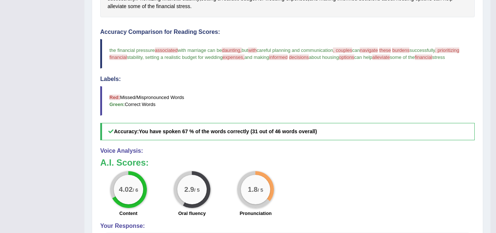
scroll to position [183, 0]
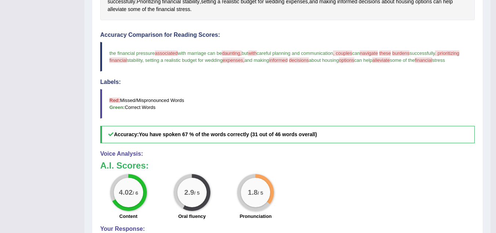
click at [375, 177] on div "A.I. Scores: 4.02 / 6 Content 2.9 / 5 Oral fluency 1.8 / 5 Pronunciation" at bounding box center [287, 191] width 375 height 61
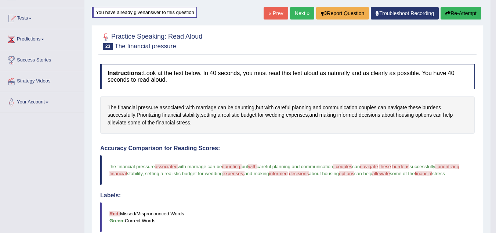
scroll to position [67, 0]
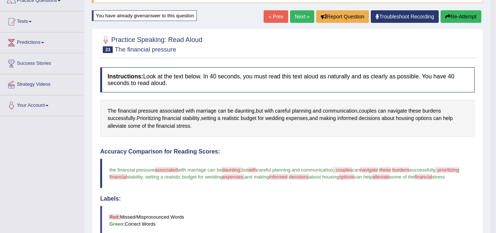
click at [454, 18] on button "Re-Attempt" at bounding box center [461, 16] width 41 height 12
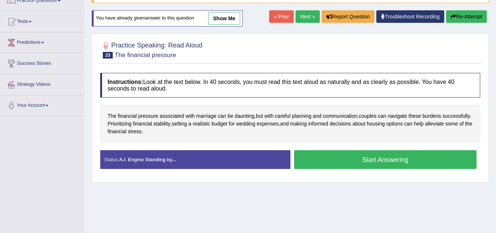
click at [358, 157] on button "Start Answering" at bounding box center [385, 159] width 183 height 19
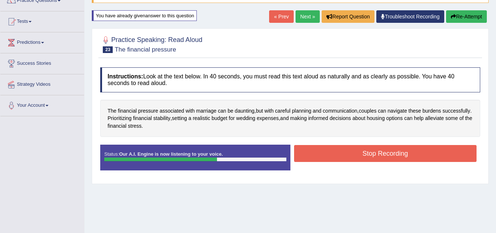
click at [358, 157] on button "Stop Recording" at bounding box center [385, 153] width 183 height 17
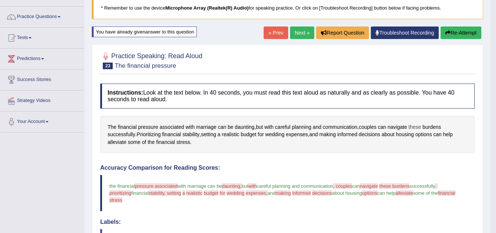
scroll to position [50, 0]
click at [454, 33] on button "Re-Attempt" at bounding box center [461, 33] width 41 height 12
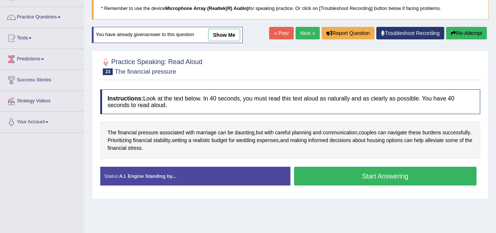
drag, startPoint x: 329, startPoint y: 141, endPoint x: 367, endPoint y: 173, distance: 49.8
click at [367, 173] on div "Instructions: Look at the text below. In 40 seconds, you must read this text al…" at bounding box center [290, 140] width 384 height 109
click at [367, 173] on button "Start Answering" at bounding box center [385, 175] width 183 height 19
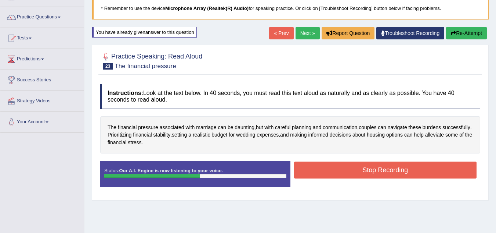
click at [367, 173] on button "Stop Recording" at bounding box center [385, 169] width 183 height 17
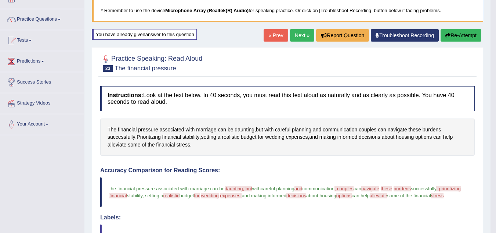
scroll to position [48, 0]
click at [453, 36] on button "Re-Attempt" at bounding box center [461, 35] width 41 height 12
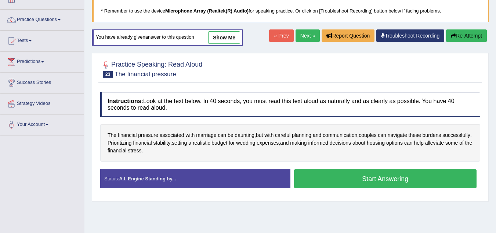
click at [364, 177] on button "Start Answering" at bounding box center [385, 178] width 183 height 19
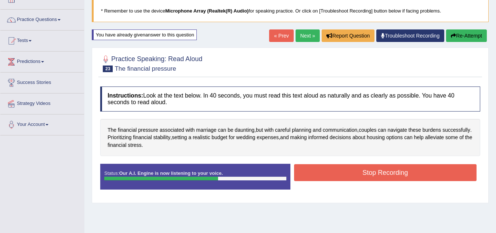
click at [364, 177] on button "Stop Recording" at bounding box center [385, 172] width 183 height 17
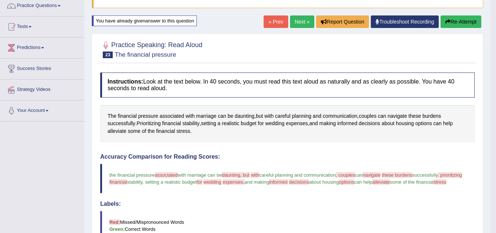
scroll to position [61, 0]
